Goal: Complete application form: Complete application form

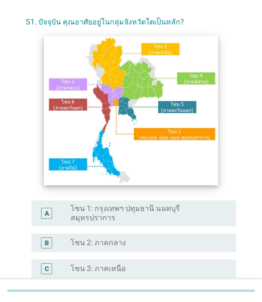
scroll to position [46, 0]
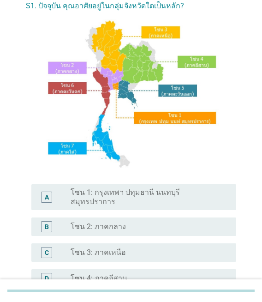
click at [123, 195] on label "โซน 1: กรุงเทพฯ ปทุมธานี นนทบุรี สมุทรปราการ" at bounding box center [146, 197] width 151 height 18
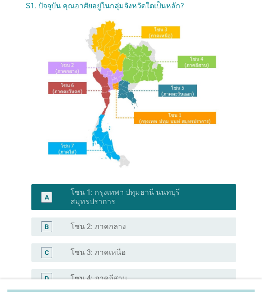
scroll to position [206, 0]
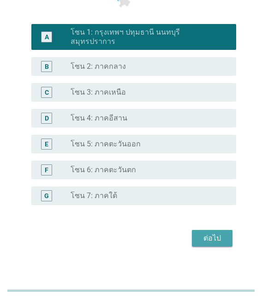
click at [204, 230] on button "ต่อไป" at bounding box center [212, 238] width 41 height 17
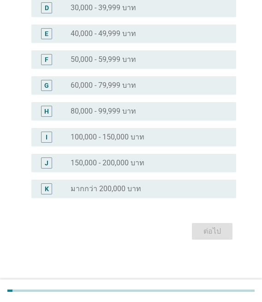
scroll to position [0, 0]
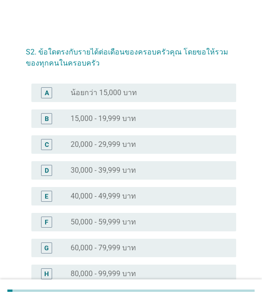
click at [107, 221] on label "50,000 - 59,999 บาท" at bounding box center [104, 221] width 66 height 9
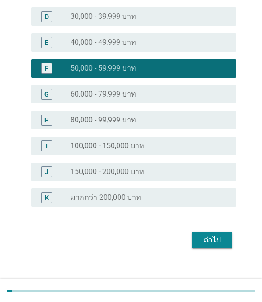
scroll to position [162, 0]
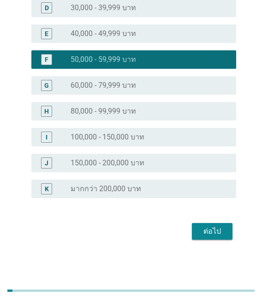
click at [203, 233] on div "ต่อไป" at bounding box center [212, 231] width 26 height 11
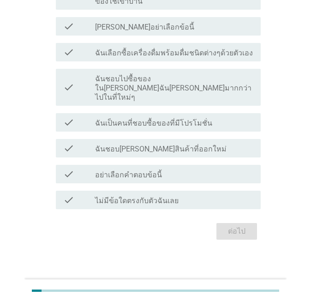
scroll to position [0, 0]
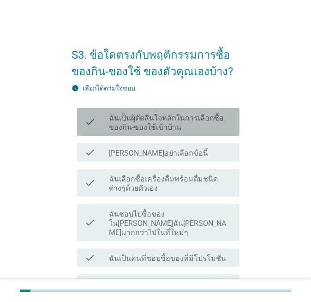
click at [196, 126] on label "ฉันเป็นผุ้ตัดสินใจหลักในการเลือกซื้อของกิน-ของใช้เข้าบ้าน" at bounding box center [170, 123] width 123 height 18
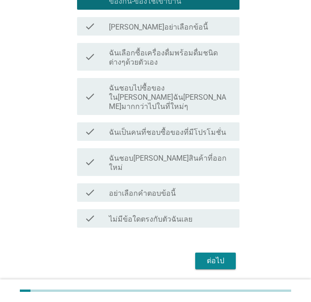
scroll to position [137, 0]
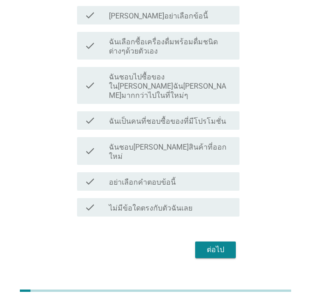
click at [210, 244] on div "ต่อไป" at bounding box center [216, 249] width 26 height 11
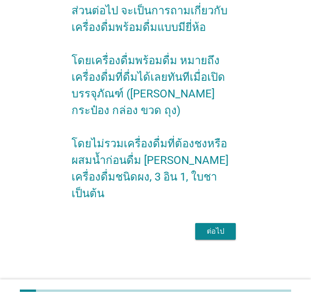
scroll to position [0, 0]
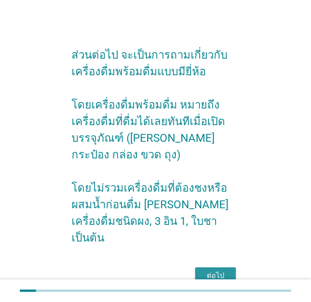
click at [215, 270] on div "ต่อไป" at bounding box center [216, 275] width 26 height 11
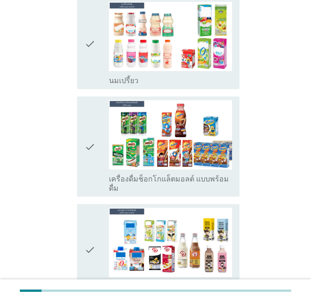
scroll to position [415, 0]
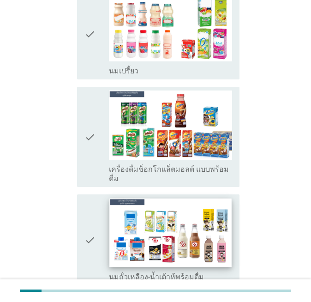
click at [194, 198] on img at bounding box center [171, 232] width 122 height 68
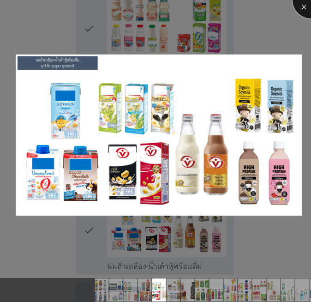
click at [262, 4] on div at bounding box center [311, 0] width 37 height 37
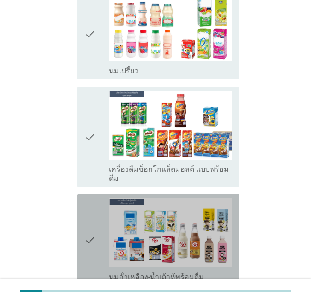
click at [95, 209] on icon "check" at bounding box center [89, 240] width 11 height 84
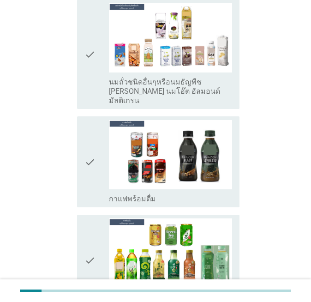
scroll to position [831, 0]
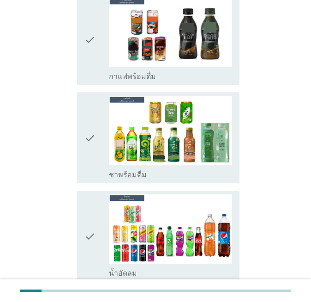
click at [84, 46] on div "check check_box_outline_blank กาแฟพร้อมดื่ม" at bounding box center [158, 39] width 162 height 91
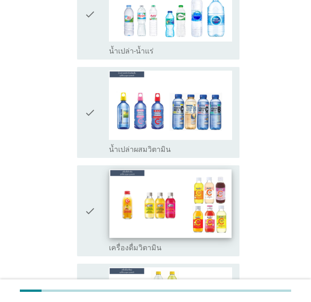
scroll to position [1707, 0]
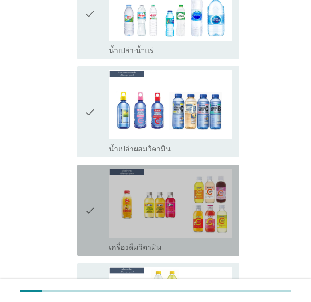
click at [94, 168] on icon "check" at bounding box center [89, 210] width 11 height 84
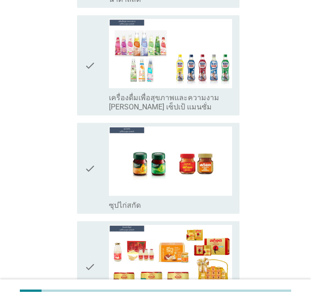
scroll to position [2426, 0]
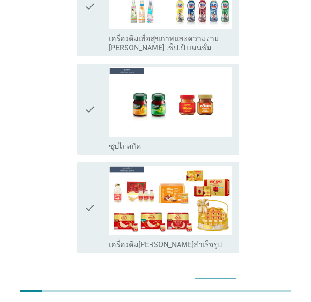
click at [221, 281] on div "ต่อไป" at bounding box center [216, 286] width 26 height 11
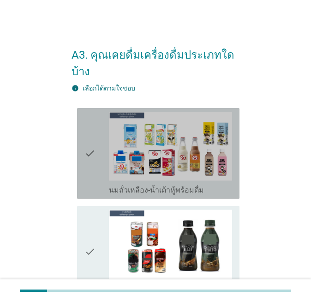
click at [96, 164] on div "check" at bounding box center [96, 154] width 24 height 84
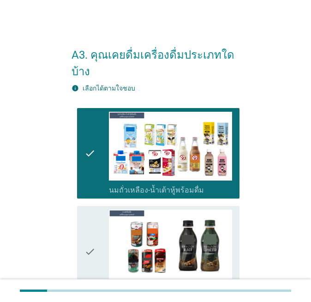
scroll to position [46, 0]
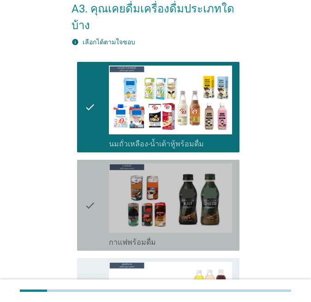
click at [94, 174] on icon "check" at bounding box center [89, 205] width 11 height 84
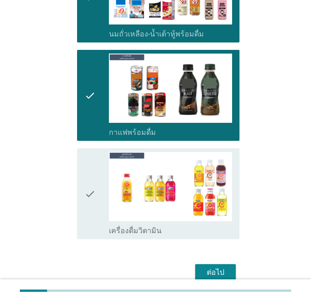
scroll to position [185, 0]
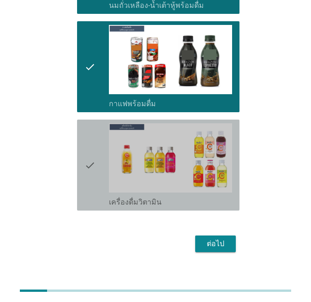
click at [94, 174] on icon "check" at bounding box center [89, 165] width 11 height 84
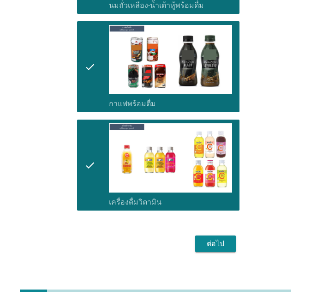
click at [213, 236] on button "ต่อไป" at bounding box center [215, 243] width 41 height 17
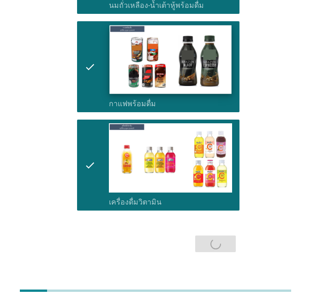
scroll to position [0, 0]
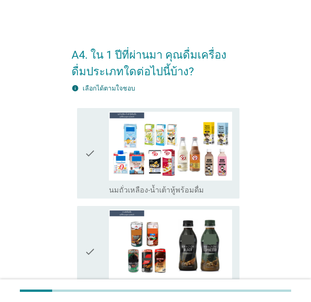
click at [88, 162] on icon "check" at bounding box center [89, 154] width 11 height 84
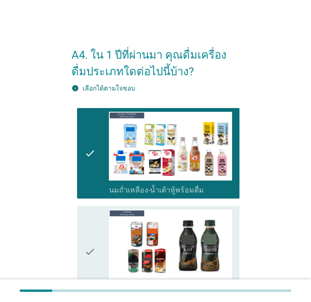
click at [97, 218] on div "check" at bounding box center [96, 251] width 24 height 84
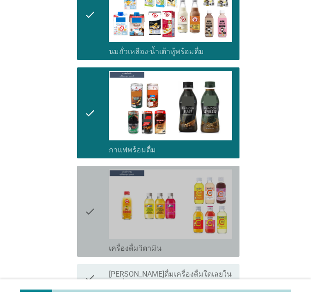
click at [95, 203] on icon "check" at bounding box center [89, 211] width 11 height 84
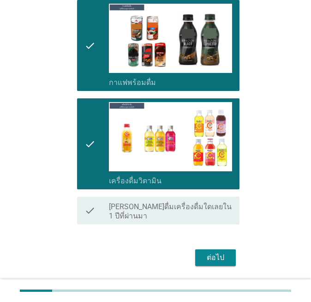
scroll to position [223, 0]
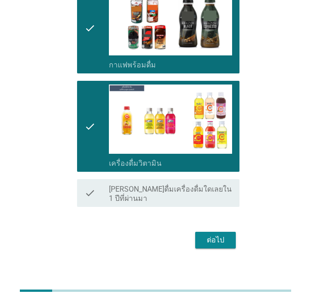
click at [211, 234] on div "ต่อไป" at bounding box center [216, 239] width 26 height 11
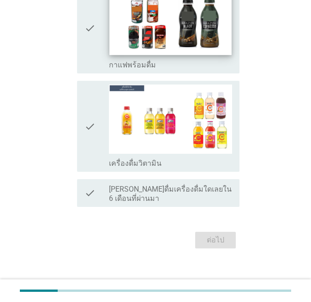
scroll to position [0, 0]
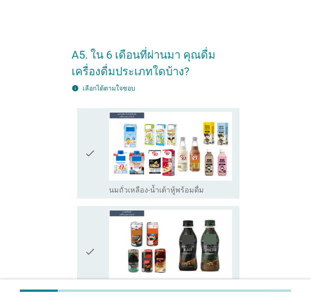
click at [81, 165] on div "check check_box_outline_blank นมถั่วเหลือง-น้ำเต้าหู้พร้อมดื่ม" at bounding box center [158, 153] width 162 height 91
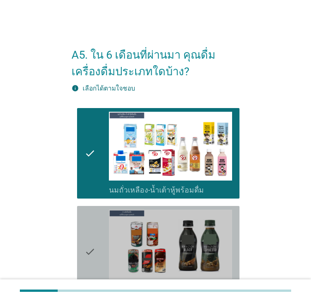
click at [100, 240] on div "check" at bounding box center [96, 251] width 24 height 84
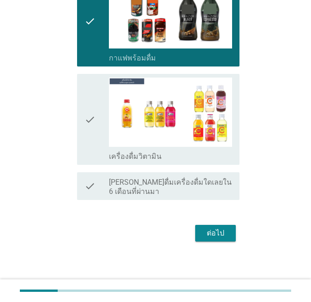
scroll to position [231, 0]
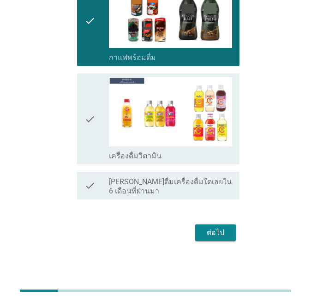
click at [94, 122] on icon "check" at bounding box center [89, 119] width 11 height 84
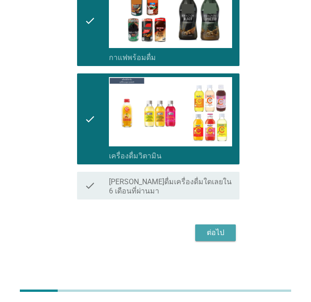
click at [207, 228] on div "ต่อไป" at bounding box center [216, 232] width 26 height 11
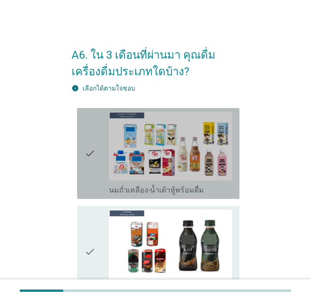
click at [93, 173] on icon "check" at bounding box center [89, 154] width 11 height 84
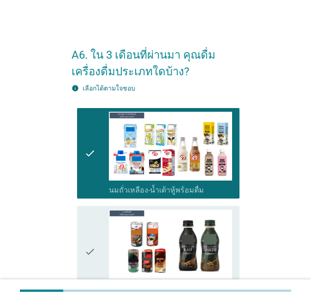
click at [91, 227] on icon "check" at bounding box center [89, 251] width 11 height 84
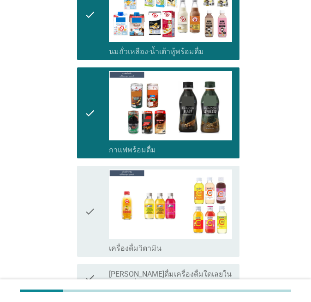
drag, startPoint x: 92, startPoint y: 203, endPoint x: 101, endPoint y: 225, distance: 23.1
click at [90, 203] on icon "check" at bounding box center [89, 211] width 11 height 84
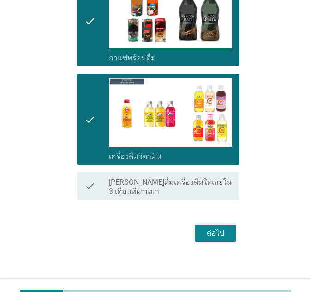
scroll to position [233, 0]
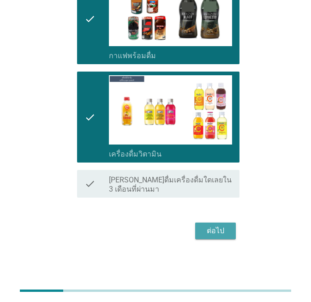
click at [215, 228] on div "ต่อไป" at bounding box center [216, 230] width 26 height 11
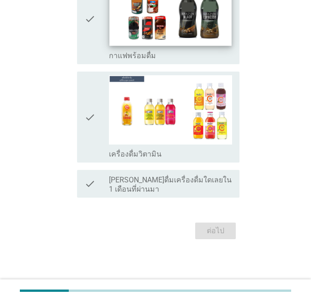
scroll to position [0, 0]
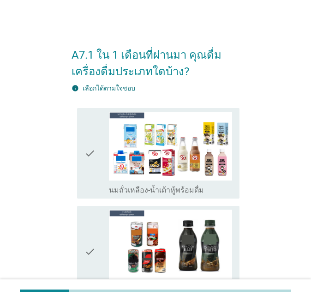
click at [79, 136] on div "check check_box_outline_blank นมถั่วเหลือง-น้ำเต้าหู้พร้อมดื่ม" at bounding box center [158, 153] width 162 height 91
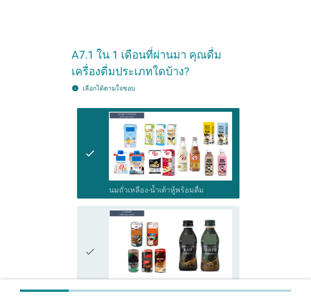
click at [100, 236] on div "check" at bounding box center [96, 251] width 24 height 84
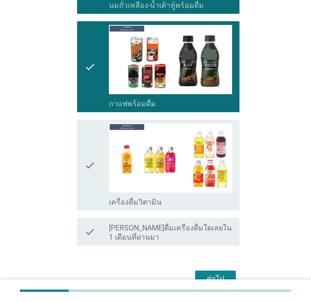
click at [85, 155] on icon "check" at bounding box center [89, 165] width 11 height 84
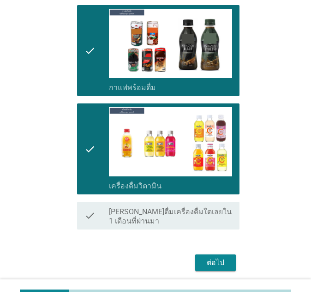
scroll to position [233, 0]
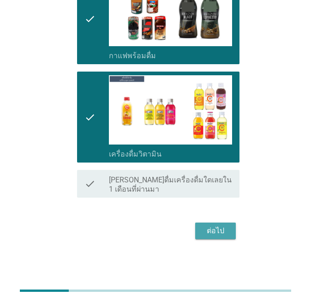
click at [211, 233] on div "ต่อไป" at bounding box center [216, 230] width 26 height 11
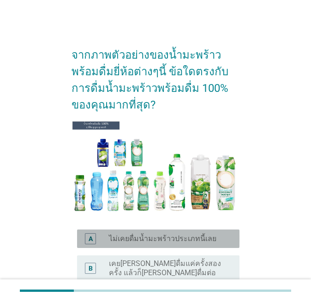
click at [180, 234] on label "ไม่เคยดื่มน้ำมะพร้าวประเภทนี้เลย" at bounding box center [163, 238] width 108 height 9
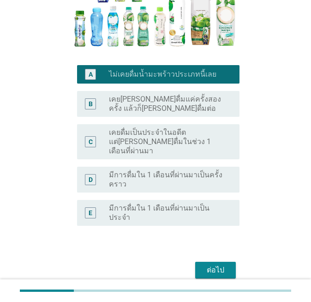
scroll to position [187, 0]
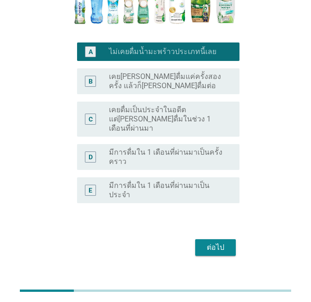
click at [206, 242] on div "ต่อไป" at bounding box center [216, 247] width 26 height 11
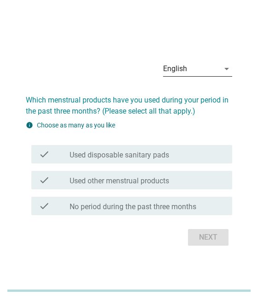
click at [229, 69] on icon "arrow_drop_down" at bounding box center [226, 68] width 11 height 11
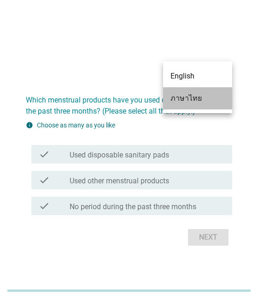
click at [203, 97] on div "ภาษาไทย" at bounding box center [198, 98] width 54 height 11
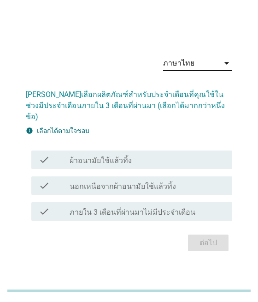
click at [186, 154] on div "check_box_outline_blank ผ้าอนามัยใช้แล้วทิ้ง" at bounding box center [148, 159] width 156 height 11
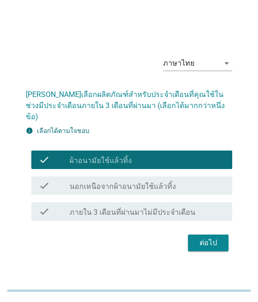
click at [203, 232] on div "ต่อไป" at bounding box center [129, 243] width 207 height 22
click at [203, 237] on div "ต่อไป" at bounding box center [209, 242] width 26 height 11
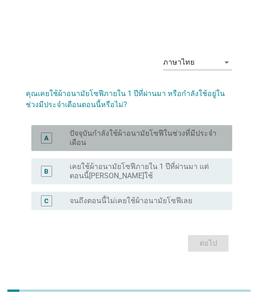
click at [155, 135] on label "ปัจจุบันกำลังใช้ผ้าอนามัยโซฟีในช่วงที่มีประจำเดือน" at bounding box center [144, 138] width 148 height 18
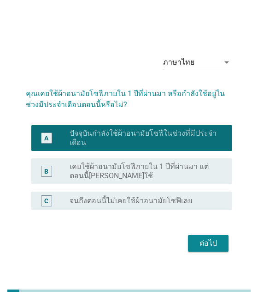
click at [205, 240] on div "ต่อไป" at bounding box center [209, 243] width 26 height 11
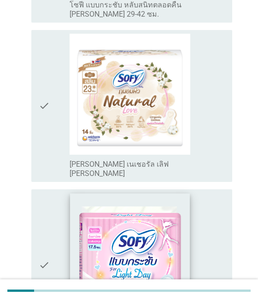
scroll to position [1107, 0]
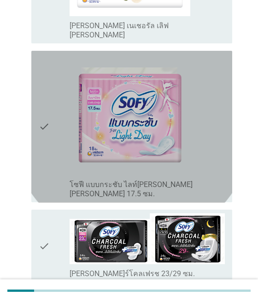
click at [219, 129] on div "check_box_outline_blank โซฟี แบบกระชับ ไลท์[PERSON_NAME] [PERSON_NAME] 17.5 ซม." at bounding box center [148, 126] width 156 height 144
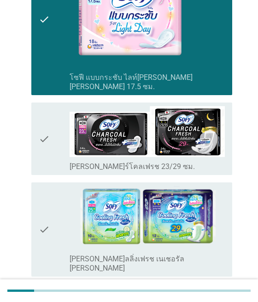
scroll to position [1246, 0]
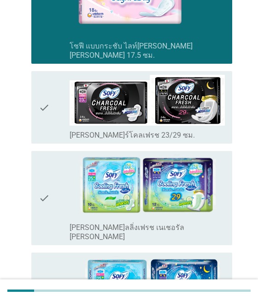
click at [49, 256] on icon "check" at bounding box center [44, 298] width 11 height 85
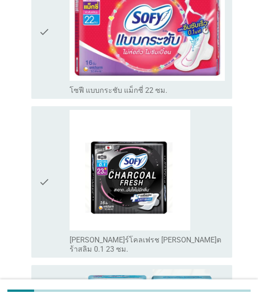
scroll to position [2584, 0]
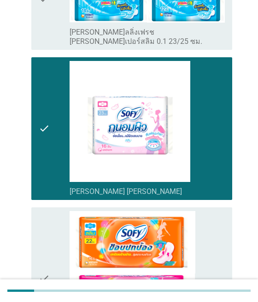
scroll to position [2843, 0]
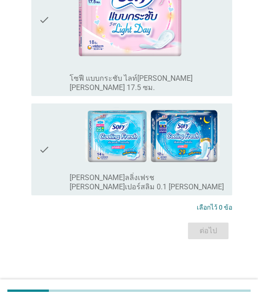
scroll to position [0, 0]
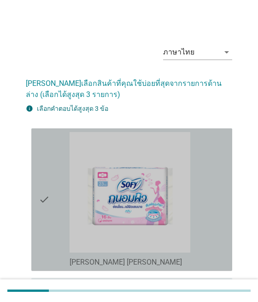
click at [40, 161] on icon "check" at bounding box center [44, 199] width 11 height 135
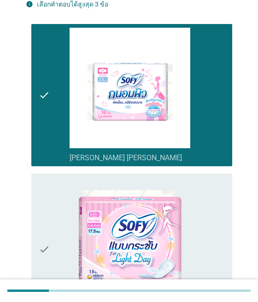
scroll to position [138, 0]
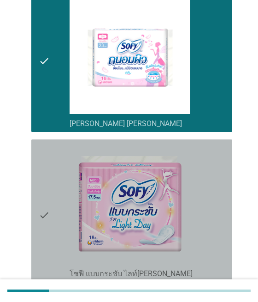
click at [40, 161] on icon "check" at bounding box center [44, 215] width 11 height 144
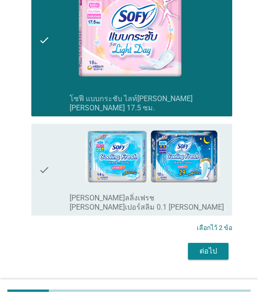
scroll to position [315, 0]
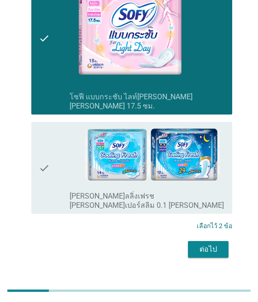
click at [40, 161] on icon "check" at bounding box center [44, 168] width 11 height 85
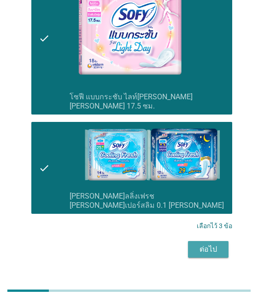
click at [203, 244] on div "ต่อไป" at bounding box center [209, 249] width 26 height 11
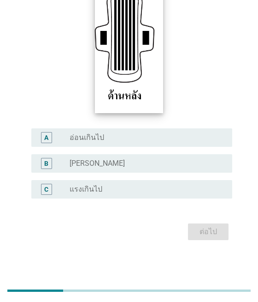
scroll to position [156, 0]
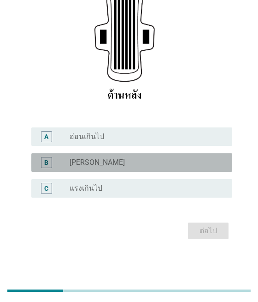
click at [136, 161] on div "radio_button_unchecked ปกติ" at bounding box center [144, 162] width 148 height 9
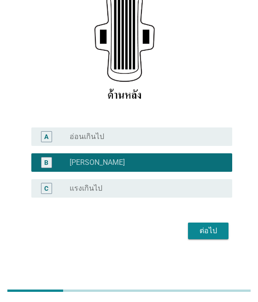
click at [198, 227] on div "ต่อไป" at bounding box center [209, 230] width 26 height 11
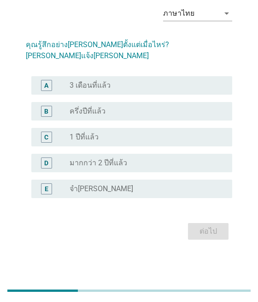
scroll to position [0, 0]
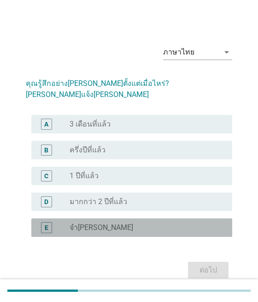
click at [93, 223] on label "จำไม่ได้" at bounding box center [102, 227] width 64 height 9
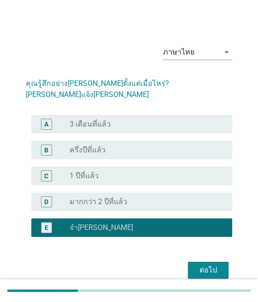
click at [209, 264] on div "ต่อไป" at bounding box center [209, 269] width 26 height 11
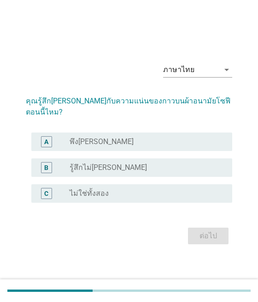
click at [111, 139] on div "radio_button_unchecked พึงพอใจ" at bounding box center [144, 141] width 148 height 9
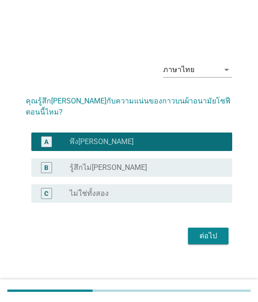
click at [193, 227] on button "ต่อไป" at bounding box center [208, 235] width 41 height 17
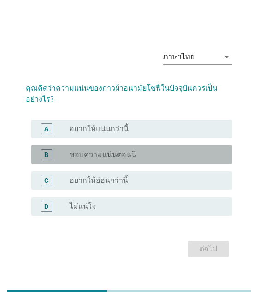
click at [135, 154] on div "radio_button_unchecked ชอบความแน่นตอนนี" at bounding box center [148, 154] width 156 height 11
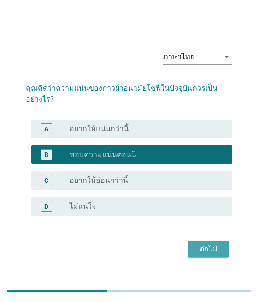
click at [215, 243] on div "ต่อไป" at bounding box center [209, 248] width 26 height 11
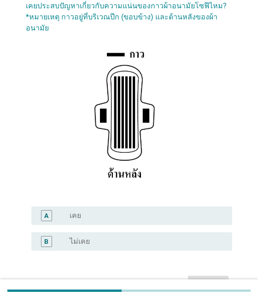
scroll to position [92, 0]
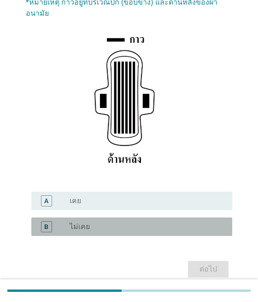
click at [138, 222] on div "radio_button_unchecked ไม่เคย" at bounding box center [144, 226] width 148 height 9
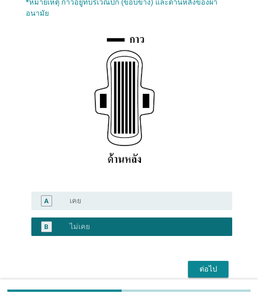
click at [205, 263] on div "ต่อไป" at bounding box center [209, 268] width 26 height 11
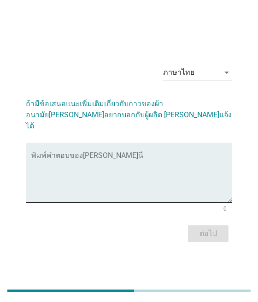
click at [142, 187] on textarea "พิมพ์คำตอบของคุณ ที่นี่" at bounding box center [131, 178] width 201 height 48
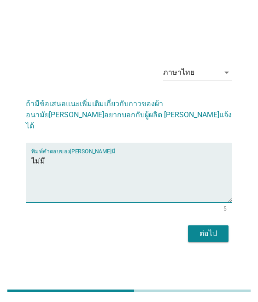
type textarea "ไม่มี"
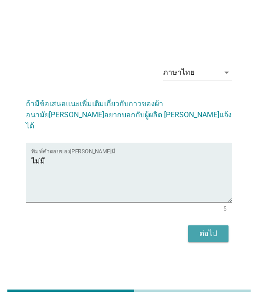
click at [215, 229] on div "ต่อไป" at bounding box center [209, 233] width 26 height 11
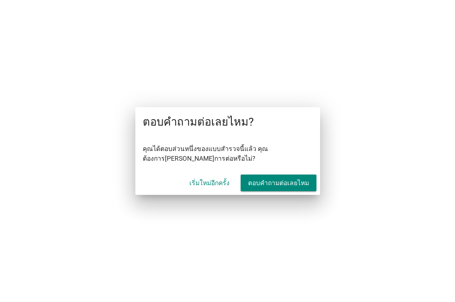
click at [249, 181] on div "ตอบคำถามต่อเลยไหม" at bounding box center [278, 183] width 61 height 10
